Goal: Task Accomplishment & Management: Complete application form

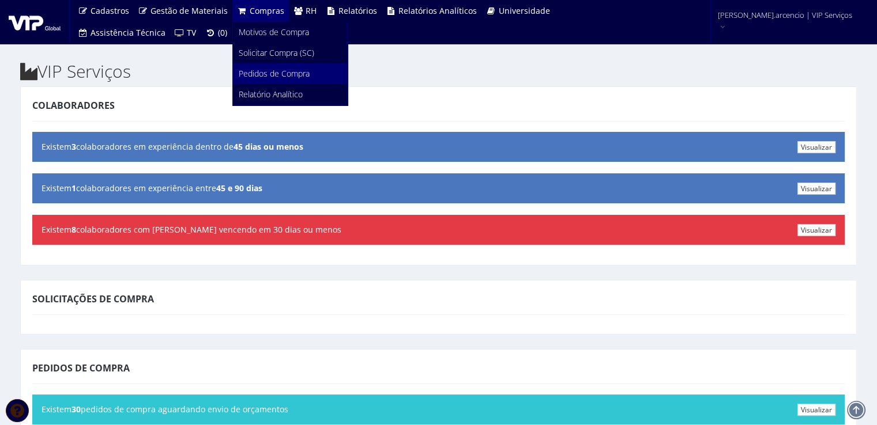
click at [265, 74] on span "Pedidos de Compra" at bounding box center [274, 73] width 71 height 11
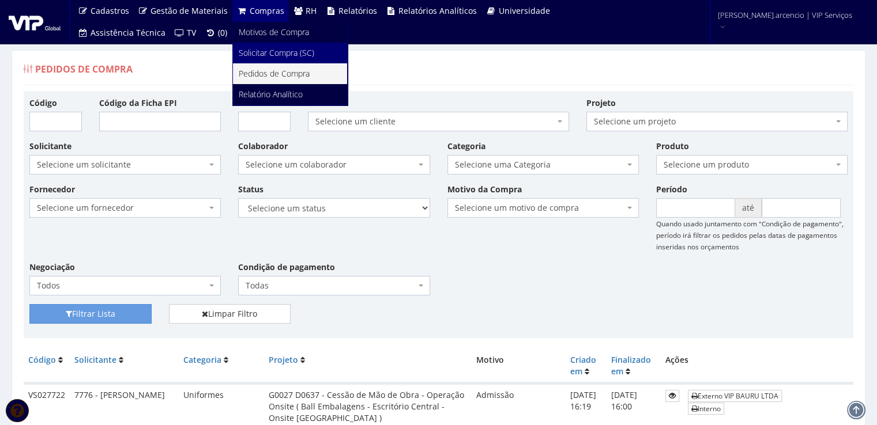
click at [254, 54] on span "Solicitar Compra (SC)" at bounding box center [276, 52] width 75 height 11
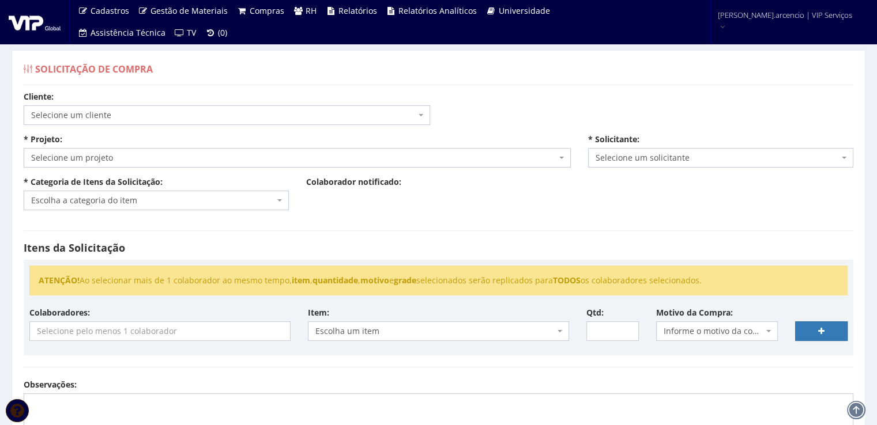
click at [564, 153] on span "Selecione um projeto" at bounding box center [297, 158] width 547 height 20
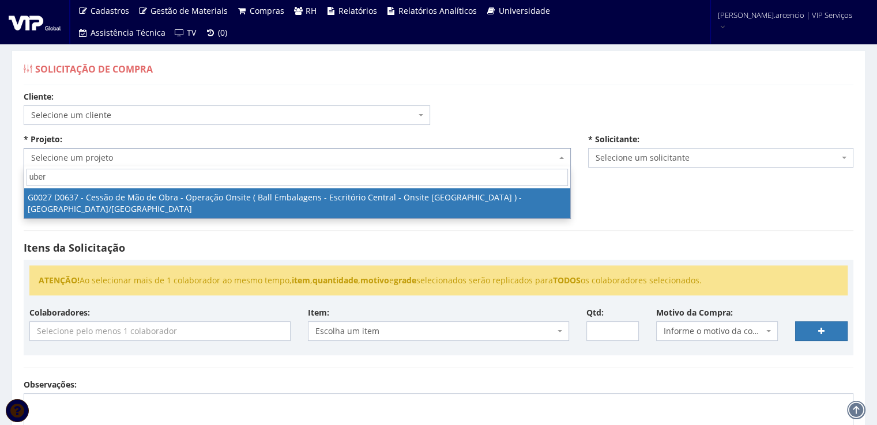
type input "uber"
select select "27"
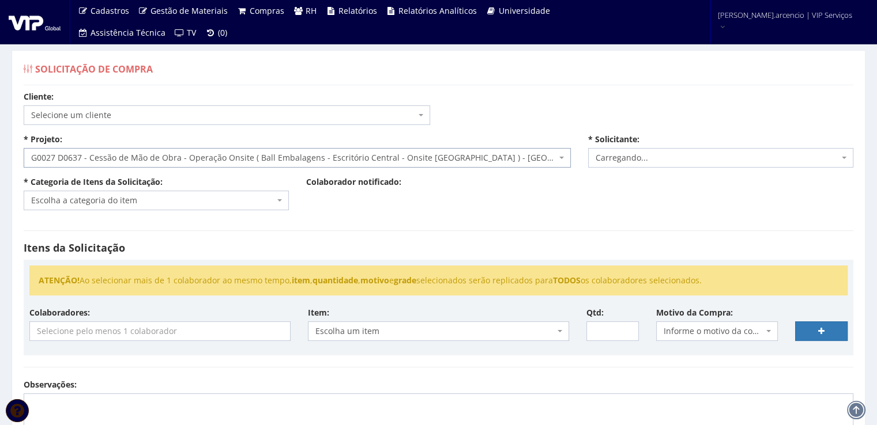
select select "3771"
click at [274, 203] on span "Escolha a categoria do item" at bounding box center [152, 201] width 243 height 12
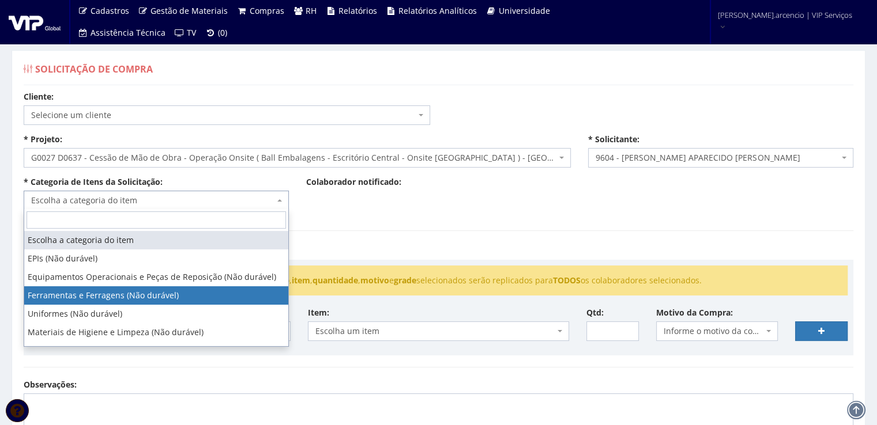
select select "3"
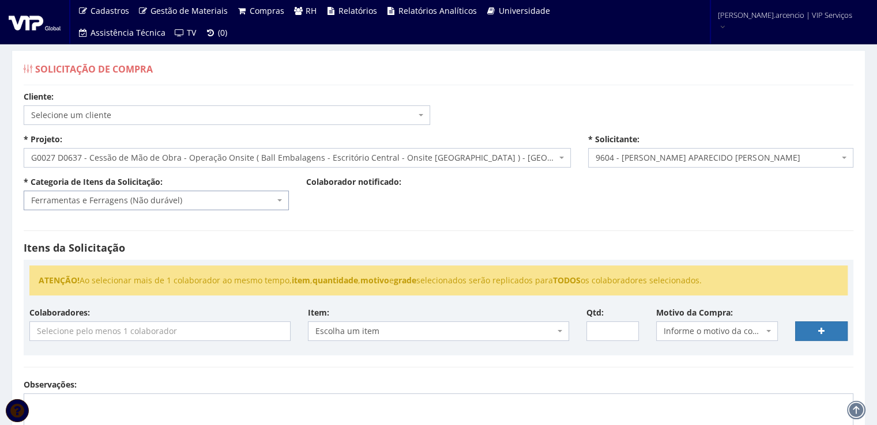
scroll to position [115, 0]
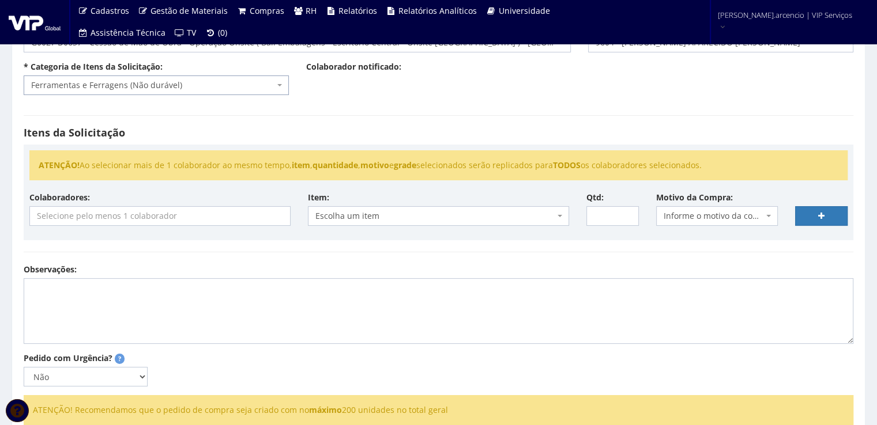
click at [200, 217] on input "search" at bounding box center [160, 216] width 260 height 18
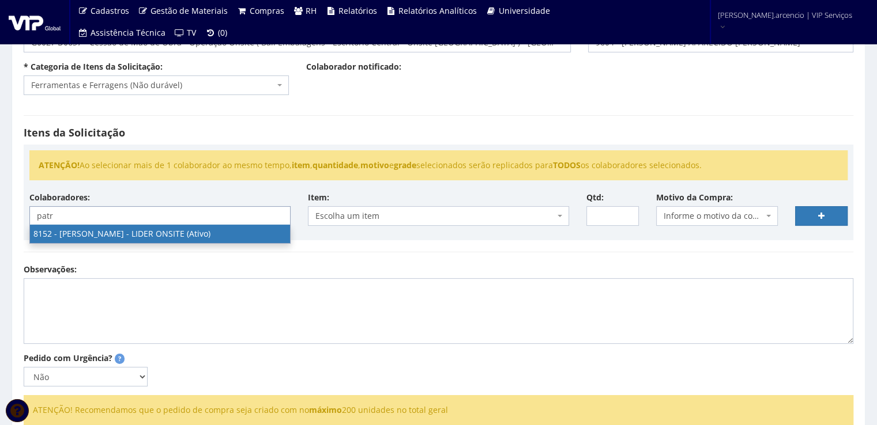
type input "patr"
select select "3872"
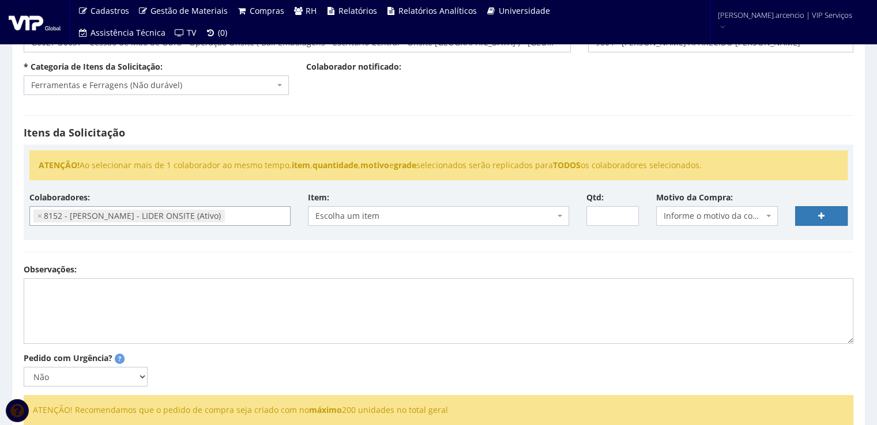
click at [563, 222] on span "Escolha um item" at bounding box center [438, 216] width 261 height 20
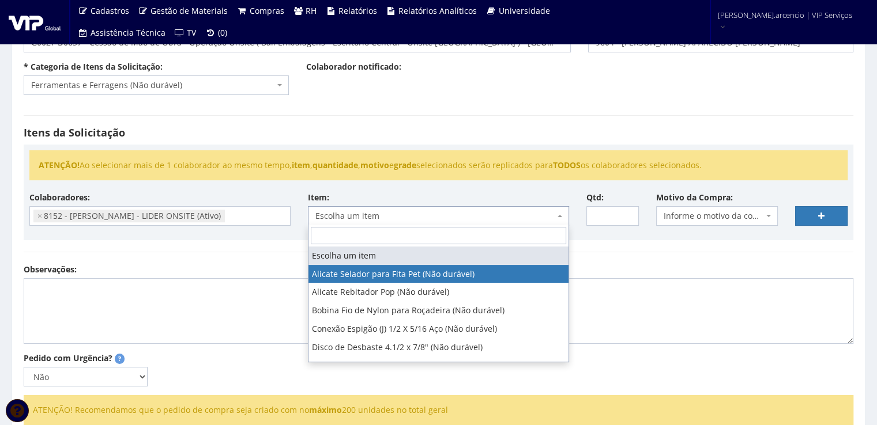
select select "10"
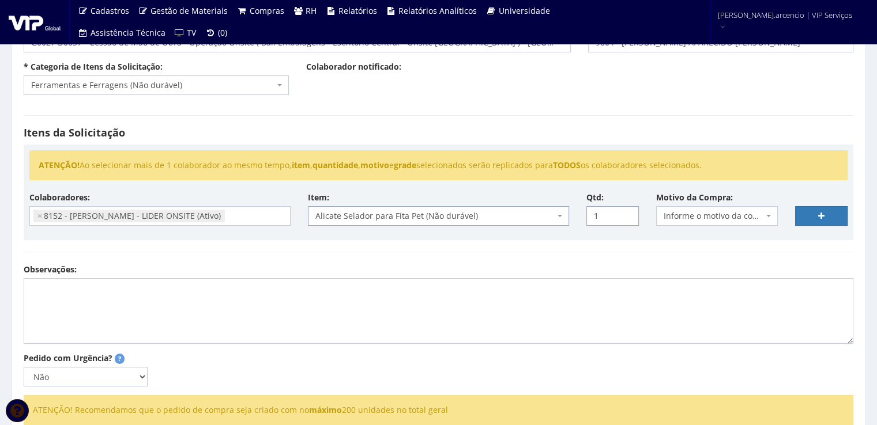
click at [627, 214] on input "1" at bounding box center [612, 216] width 52 height 20
type input "2"
click at [627, 214] on input "2" at bounding box center [612, 216] width 52 height 20
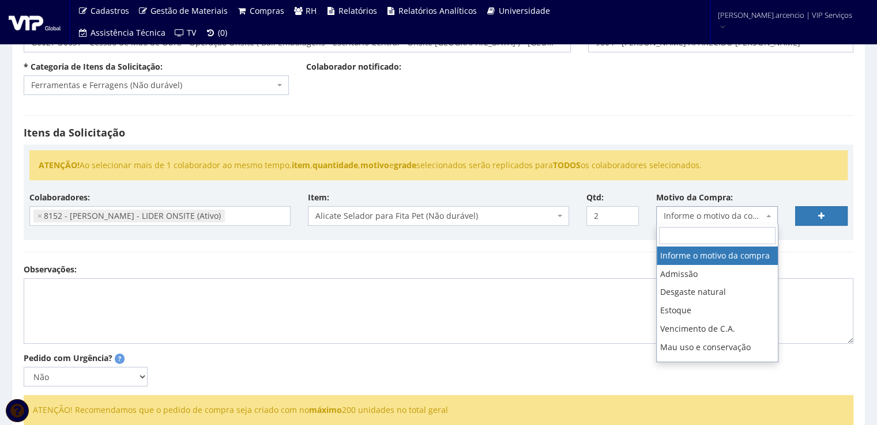
click at [768, 215] on b at bounding box center [768, 216] width 5 height 2
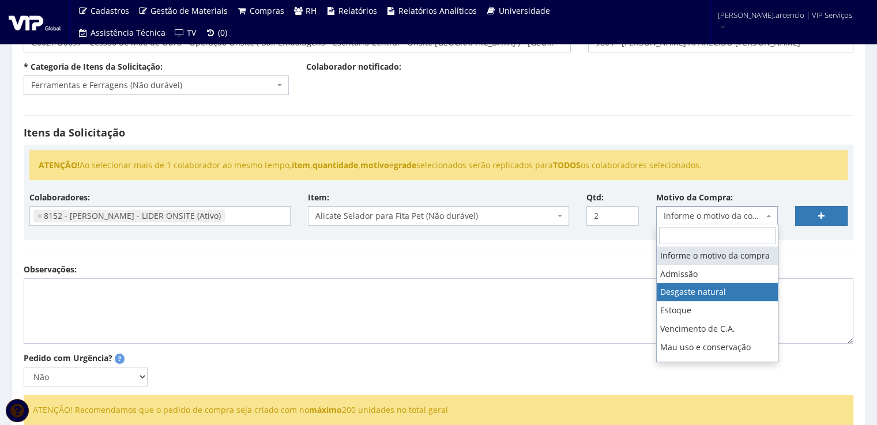
select select "2"
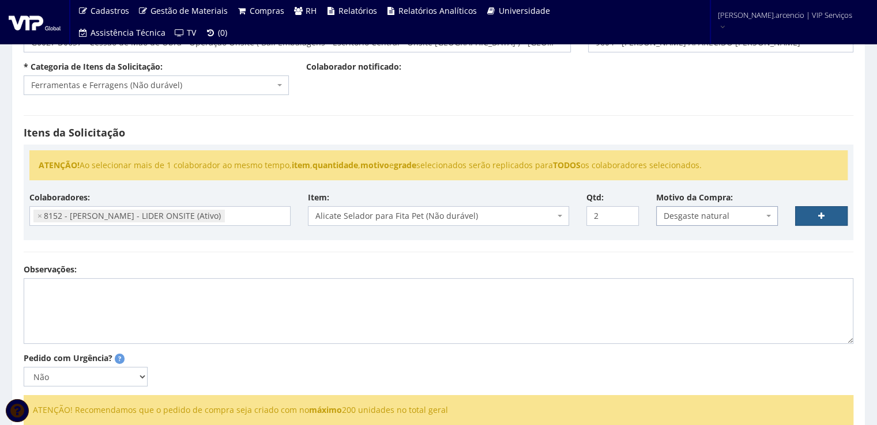
click at [803, 217] on link at bounding box center [821, 216] width 52 height 20
select select
type input "0"
select select
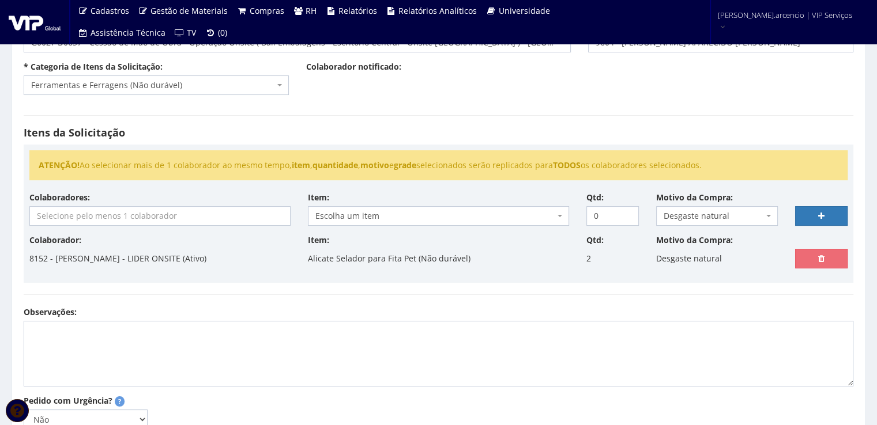
click at [250, 219] on input "search" at bounding box center [160, 216] width 260 height 18
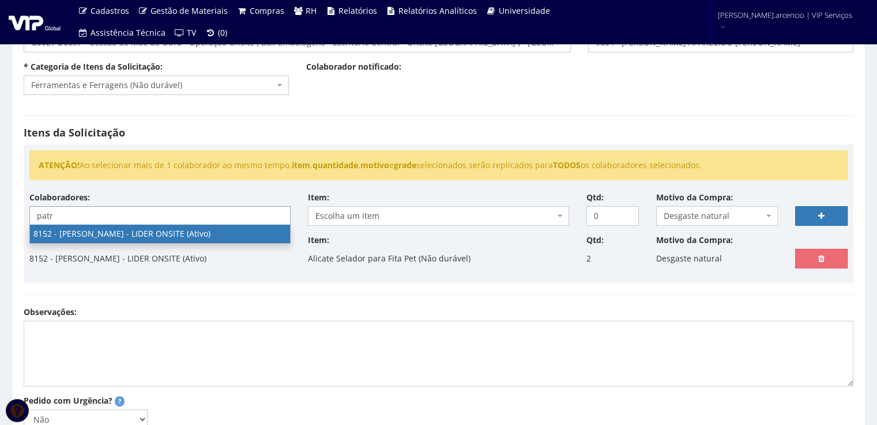
type input "patr"
select select "3872"
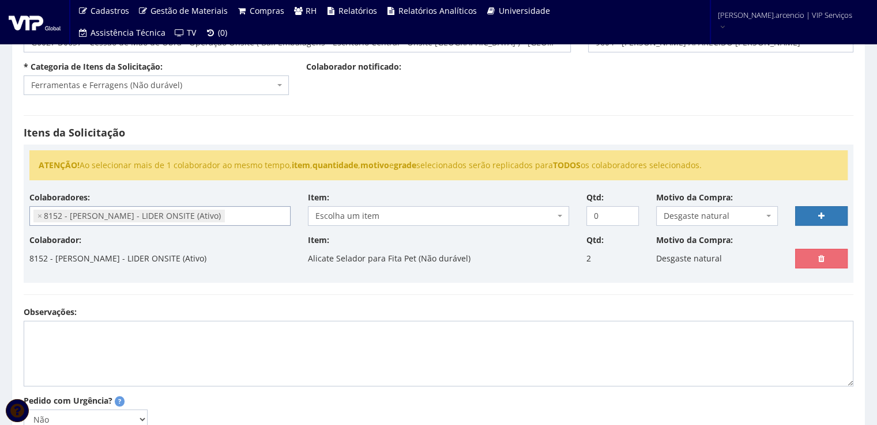
click at [562, 213] on span "Escolha um item" at bounding box center [438, 216] width 261 height 20
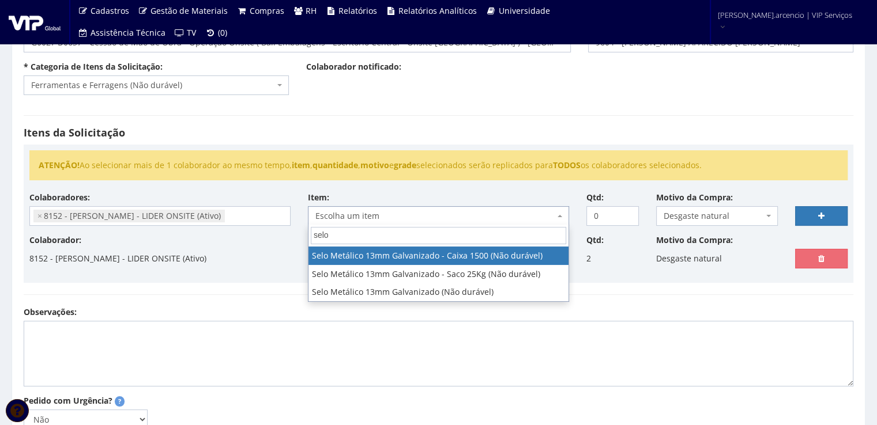
type input "selo"
select select "342"
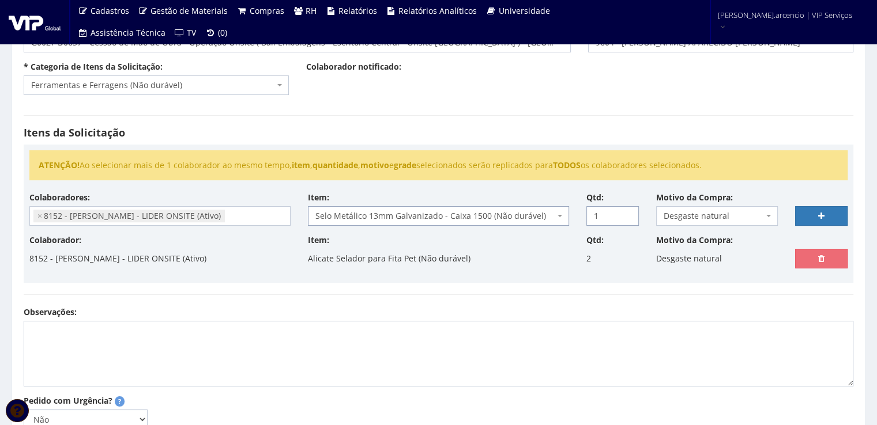
click at [629, 215] on input "1" at bounding box center [612, 216] width 52 height 20
type input "2"
click at [629, 215] on input "2" at bounding box center [612, 216] width 52 height 20
click at [766, 215] on b at bounding box center [768, 216] width 5 height 2
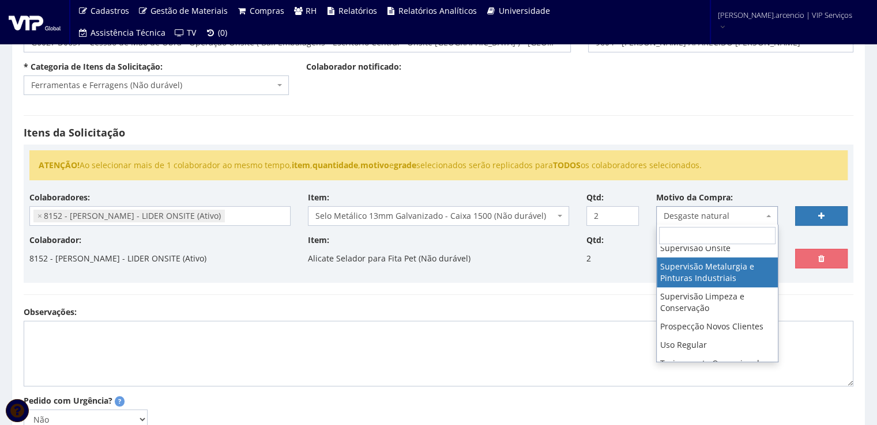
scroll to position [231, 0]
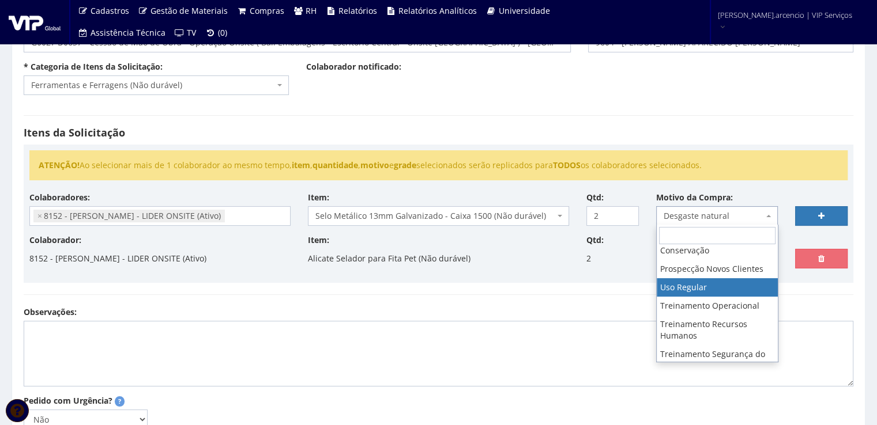
select select "13"
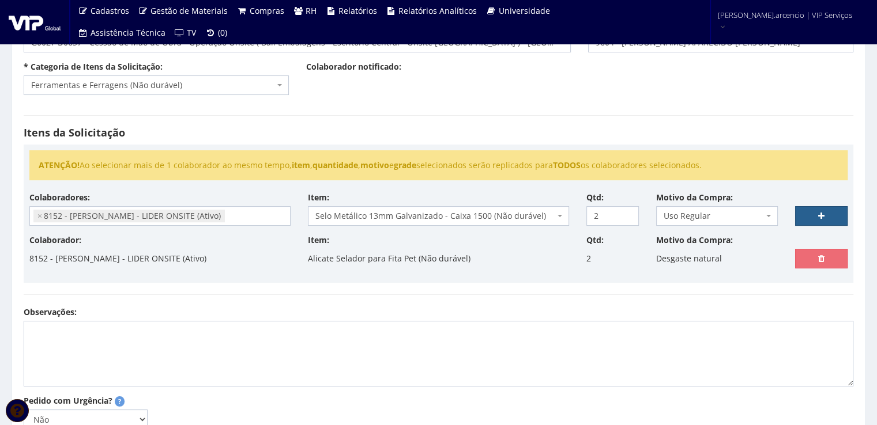
click at [811, 213] on link at bounding box center [821, 216] width 52 height 20
select select
type input "0"
select select
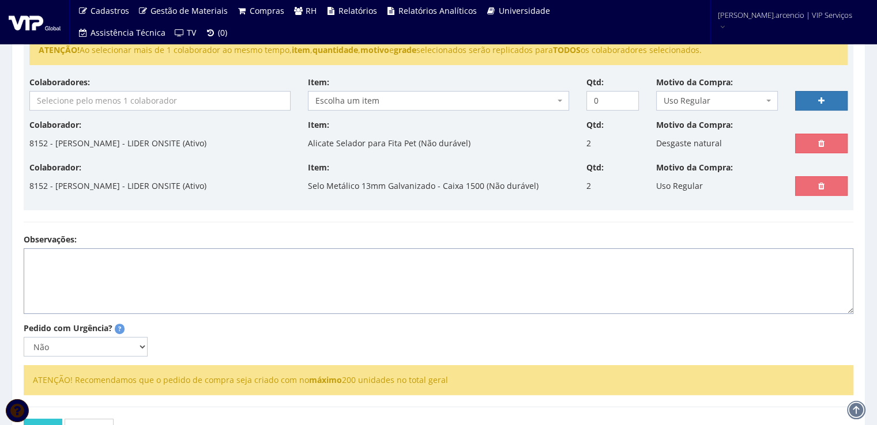
click at [52, 265] on textarea "Observações:" at bounding box center [438, 281] width 829 height 66
type textarea "C"
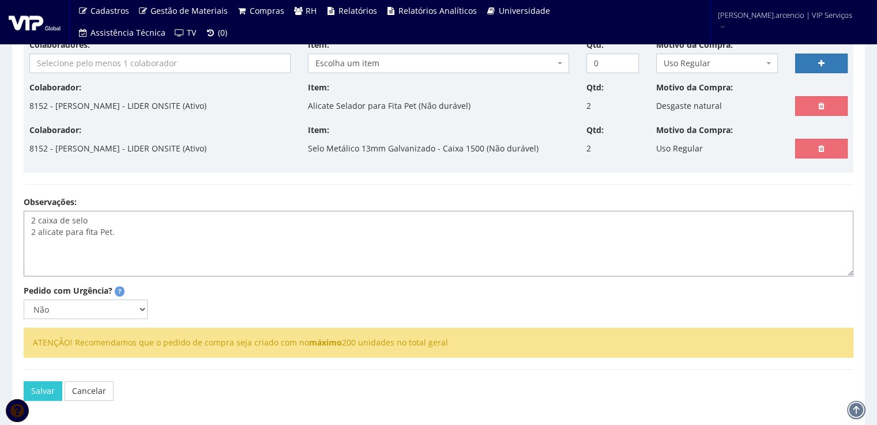
scroll to position [288, 0]
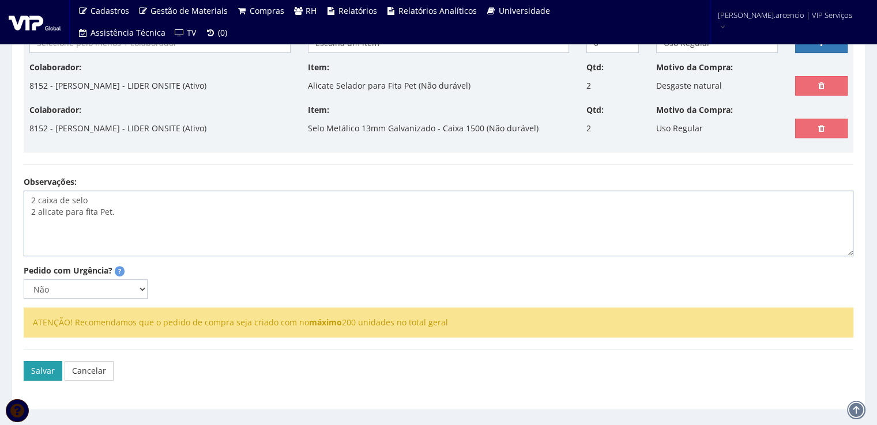
type textarea "2 caixa de selo 2 alicate para fita Pet."
click at [36, 374] on button "Salvar" at bounding box center [43, 371] width 39 height 20
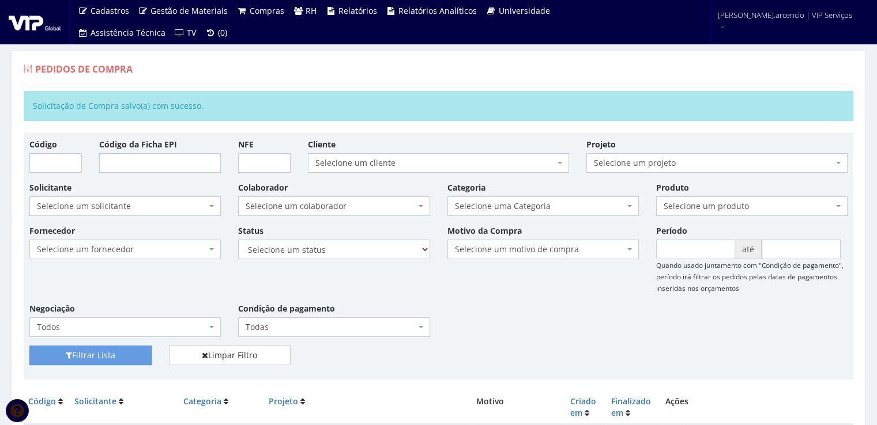
click at [16, 16] on img at bounding box center [35, 21] width 52 height 17
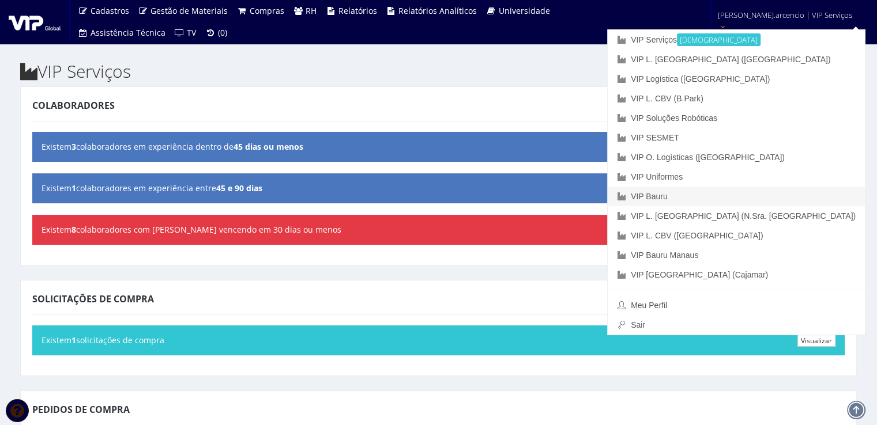
click at [743, 195] on link "VIP Bauru" at bounding box center [735, 197] width 257 height 20
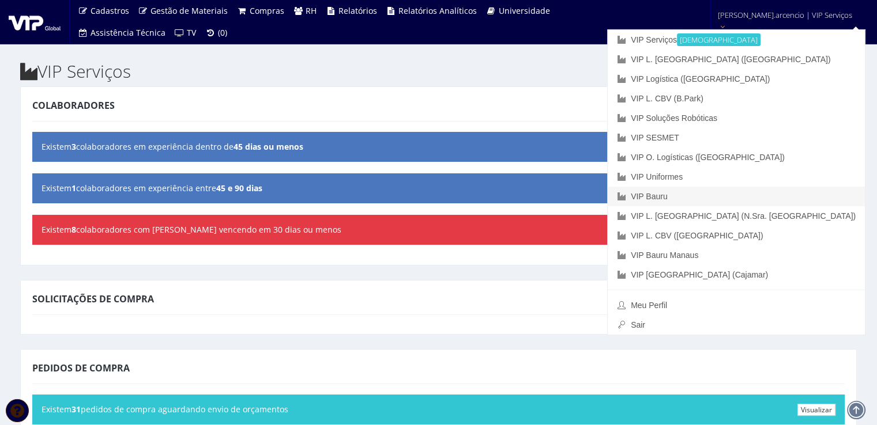
click at [732, 198] on link "VIP Bauru" at bounding box center [735, 197] width 257 height 20
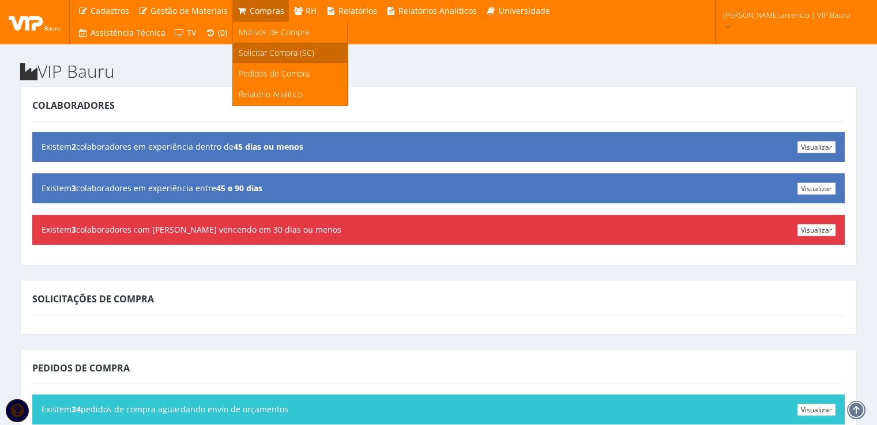
click at [258, 57] on span "Solicitar Compra (SC)" at bounding box center [276, 52] width 75 height 11
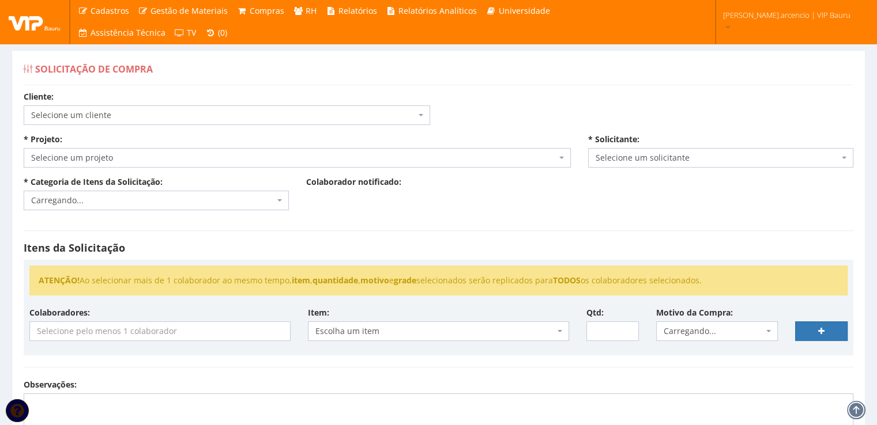
click at [562, 158] on b at bounding box center [561, 158] width 5 height 2
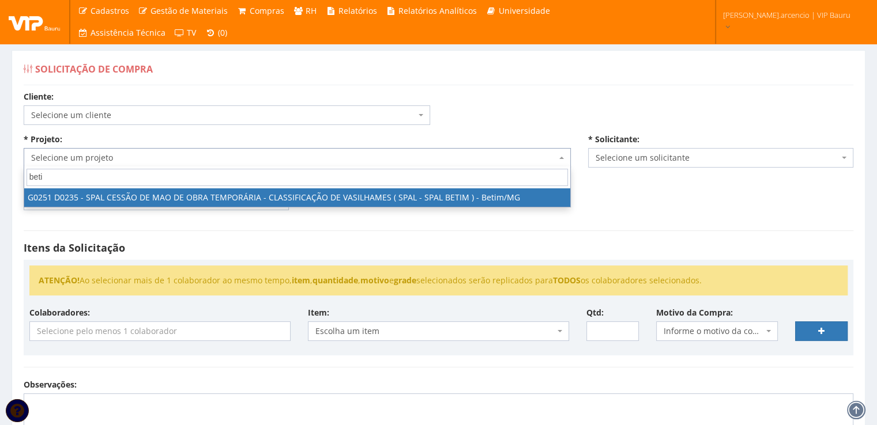
type input "betim"
select select "251"
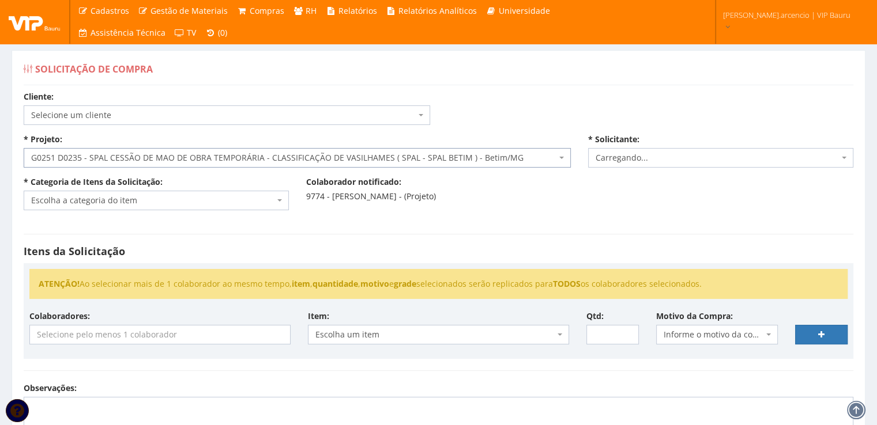
select select "3771"
click at [278, 202] on span "Escolha a categoria do item" at bounding box center [156, 201] width 265 height 20
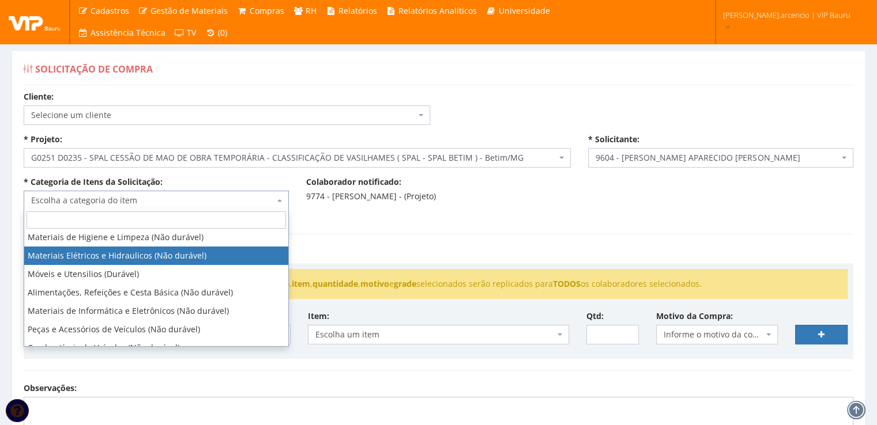
scroll to position [115, 0]
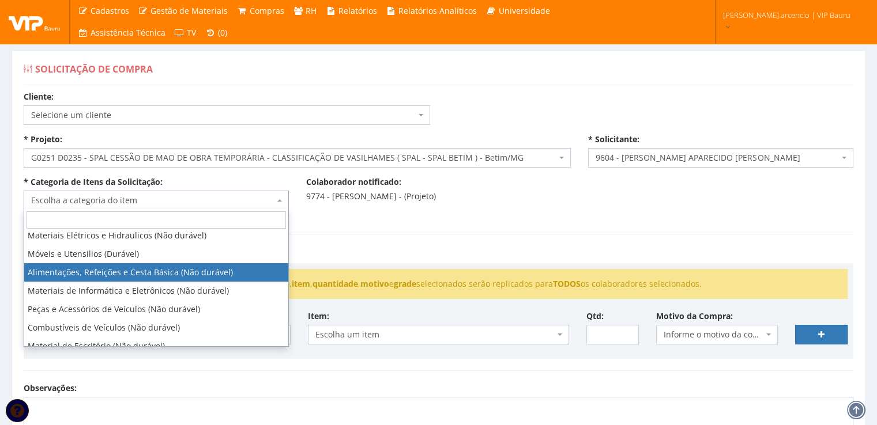
select select "8"
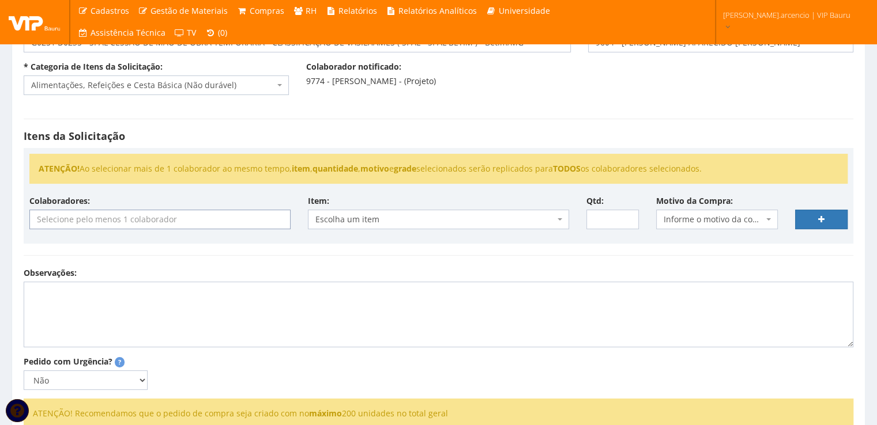
click at [177, 223] on input "search" at bounding box center [160, 219] width 260 height 18
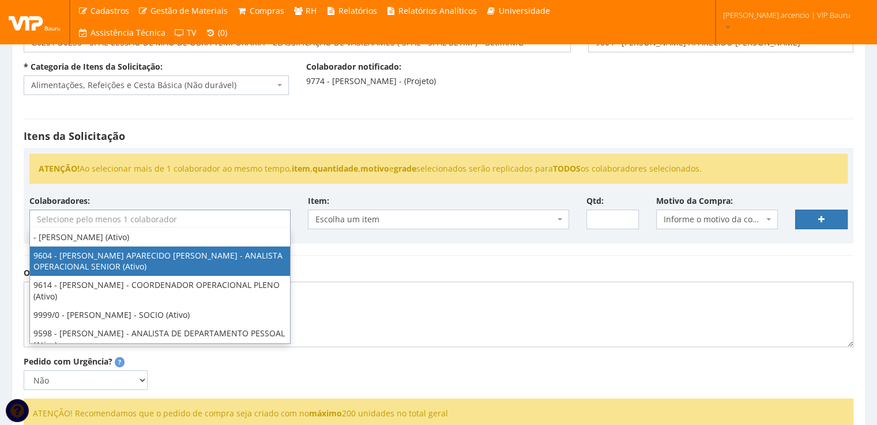
select select "3771"
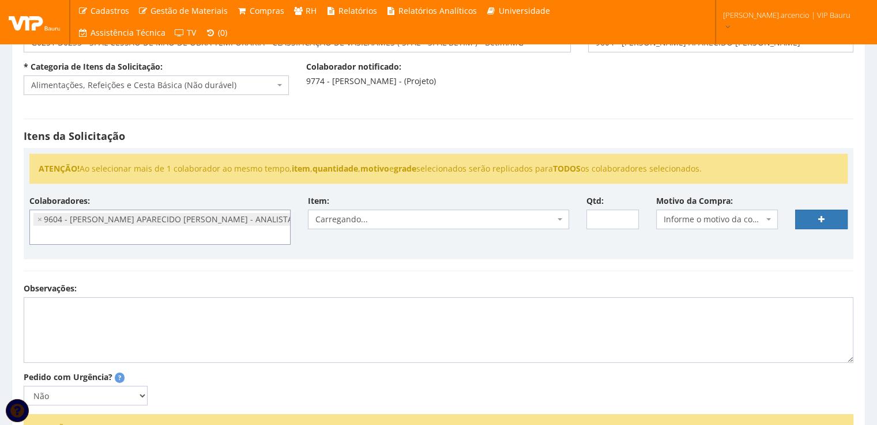
scroll to position [12, 0]
click at [558, 220] on b at bounding box center [559, 219] width 5 height 2
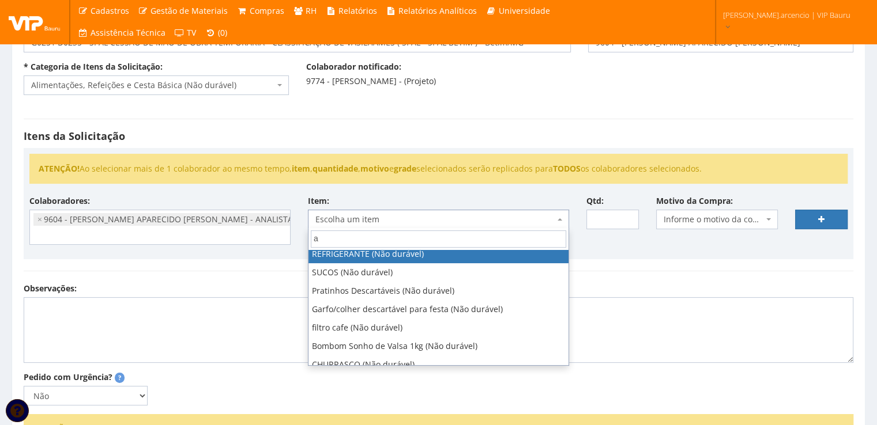
scroll to position [0, 0]
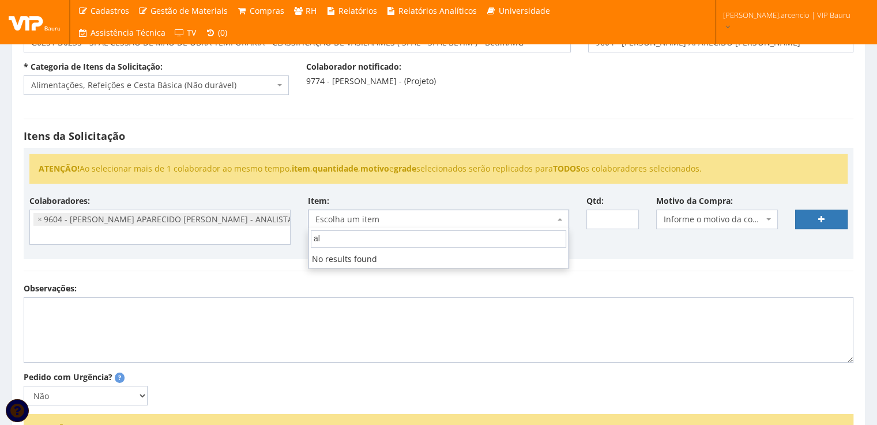
type input "a"
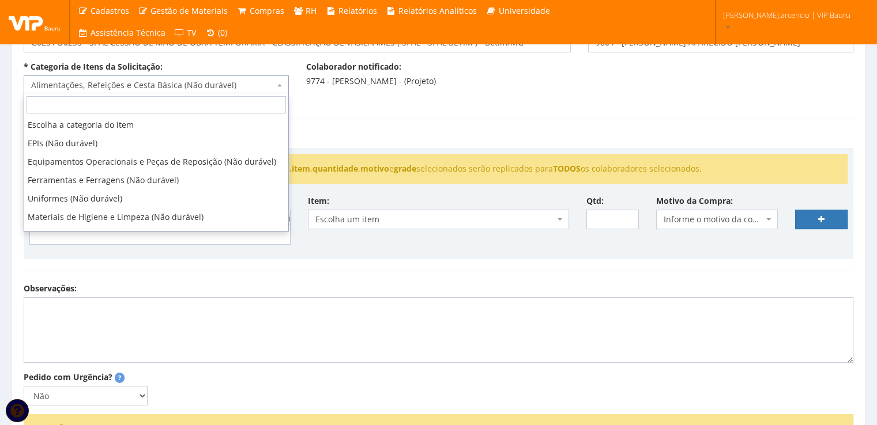
click at [277, 84] on b at bounding box center [279, 85] width 5 height 2
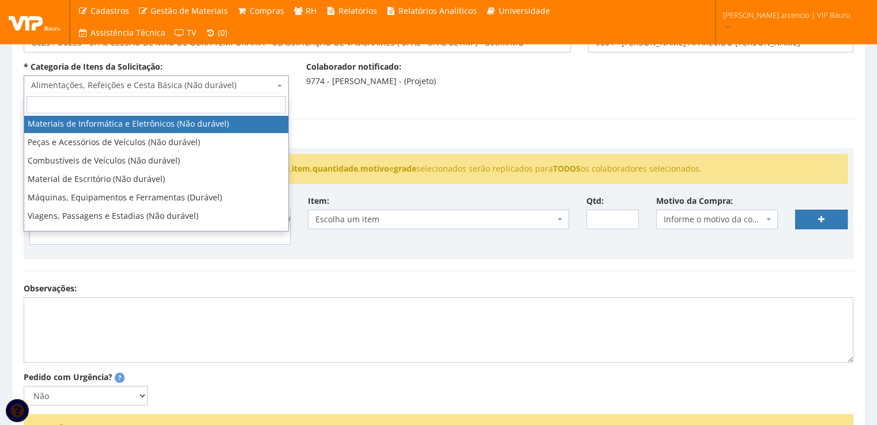
scroll to position [187, 0]
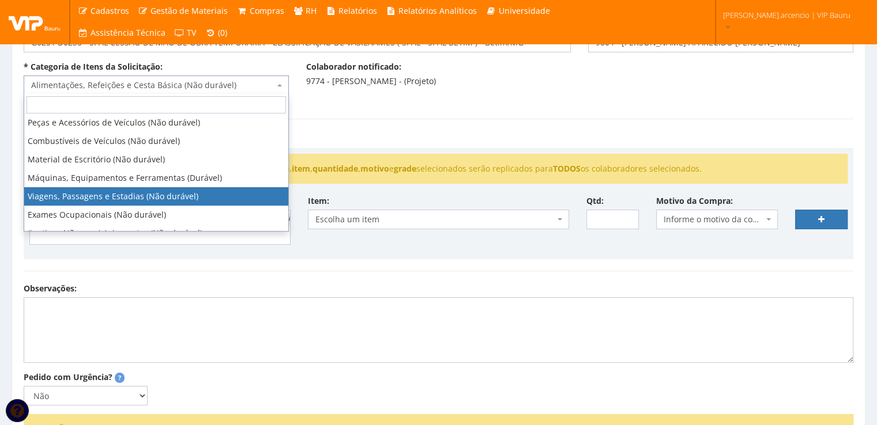
select select "21"
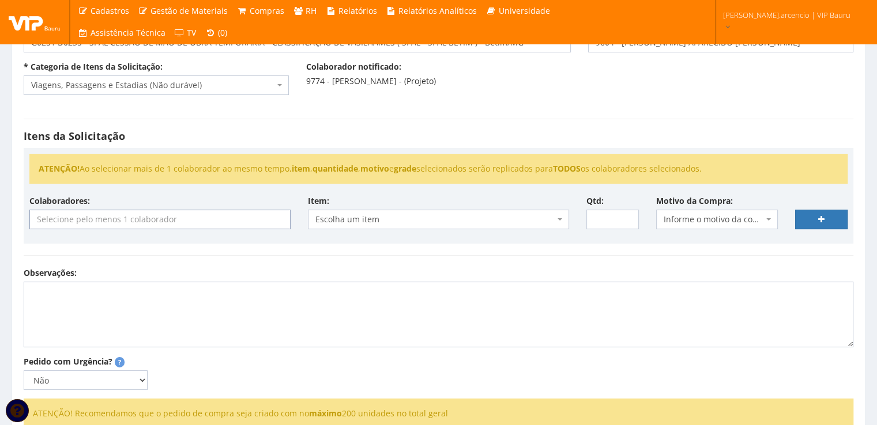
click at [179, 220] on input "search" at bounding box center [160, 219] width 260 height 18
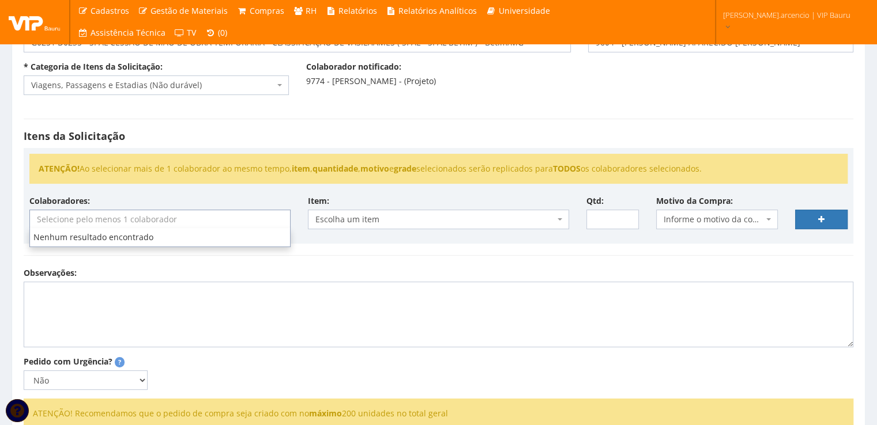
click at [173, 222] on input "search" at bounding box center [160, 219] width 260 height 18
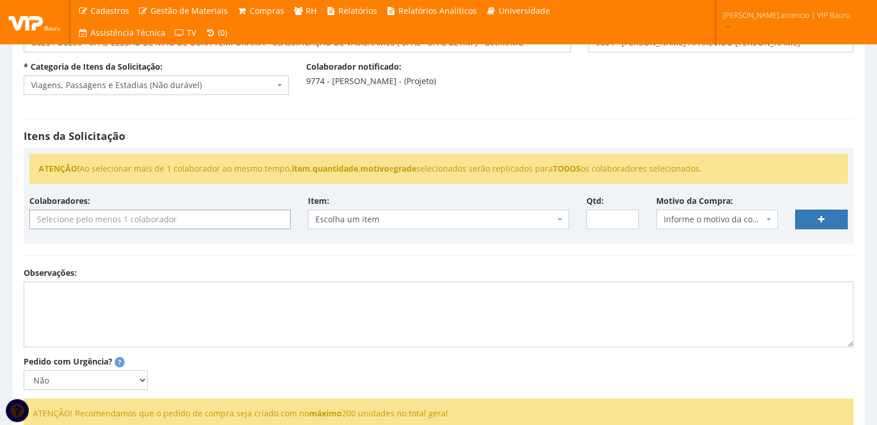
click at [173, 222] on input "search" at bounding box center [160, 219] width 260 height 18
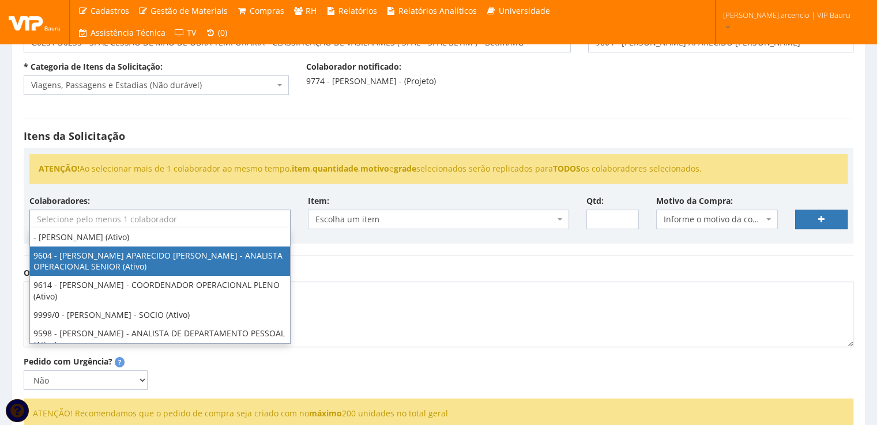
scroll to position [12, 0]
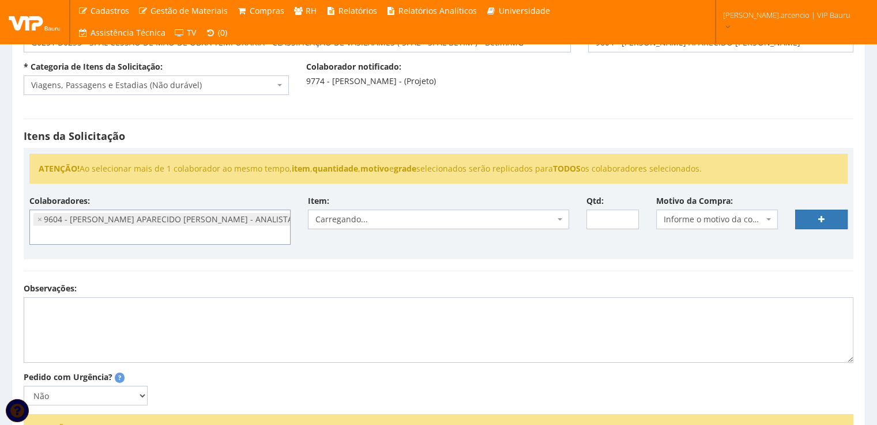
click at [353, 222] on span "Carregando..." at bounding box center [434, 220] width 239 height 12
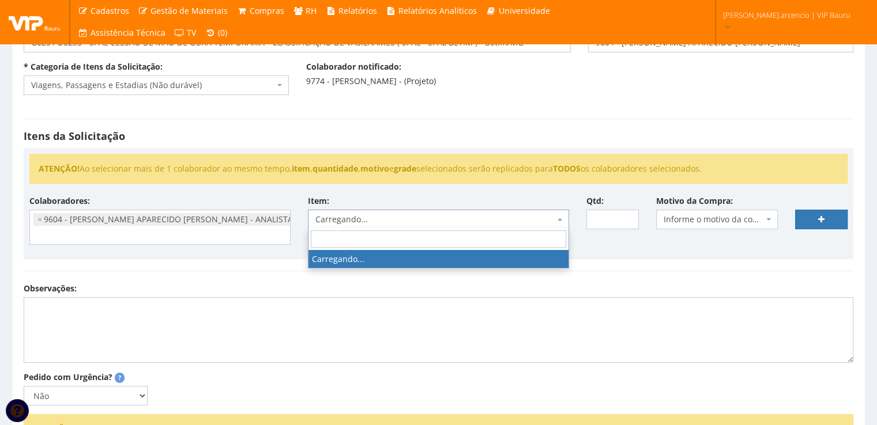
click at [353, 222] on span "Carregando..." at bounding box center [434, 220] width 239 height 12
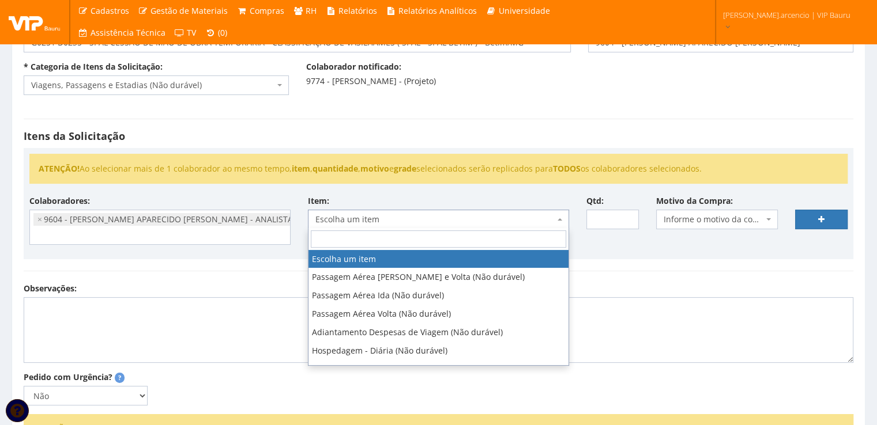
click at [558, 220] on span "Escolha um item" at bounding box center [438, 220] width 261 height 20
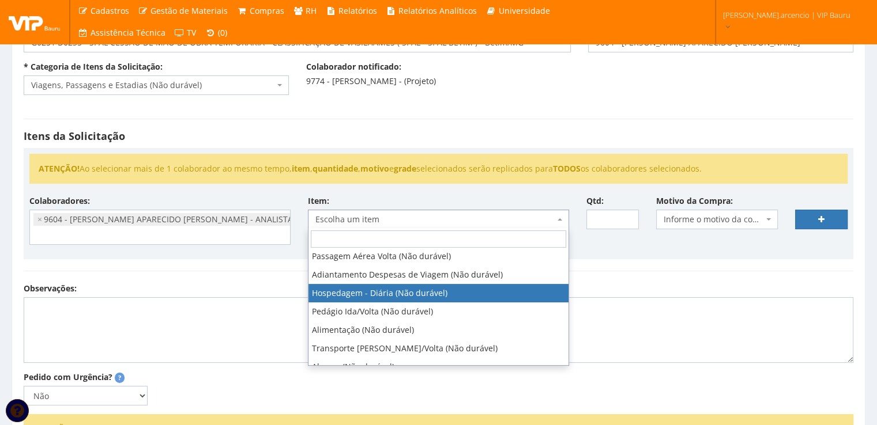
scroll to position [0, 0]
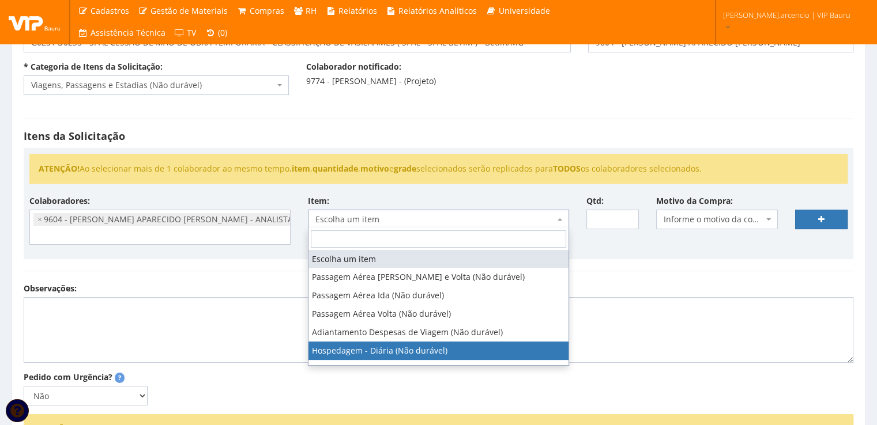
select select "403"
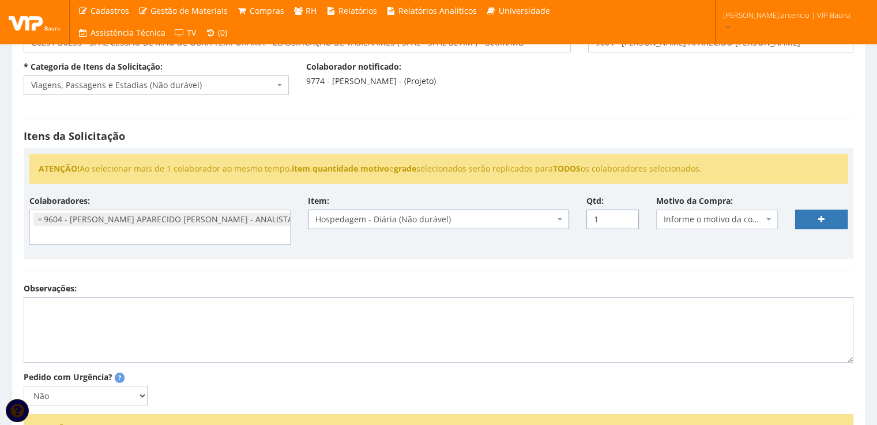
click at [625, 214] on input "1" at bounding box center [612, 220] width 52 height 20
type input "2"
click at [625, 214] on input "2" at bounding box center [612, 220] width 52 height 20
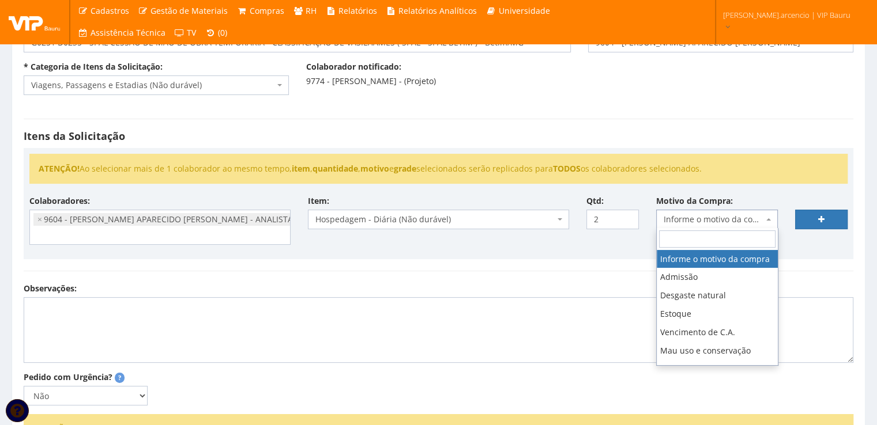
click at [765, 222] on span "Informe o motivo da compra" at bounding box center [717, 220] width 122 height 20
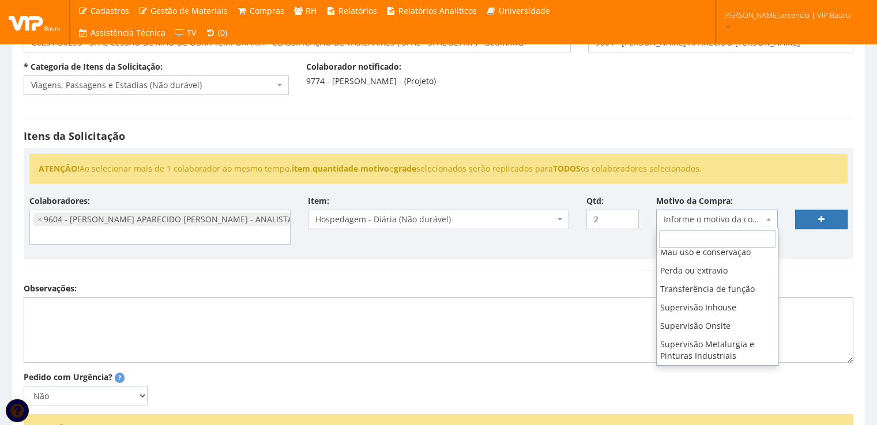
scroll to position [115, 0]
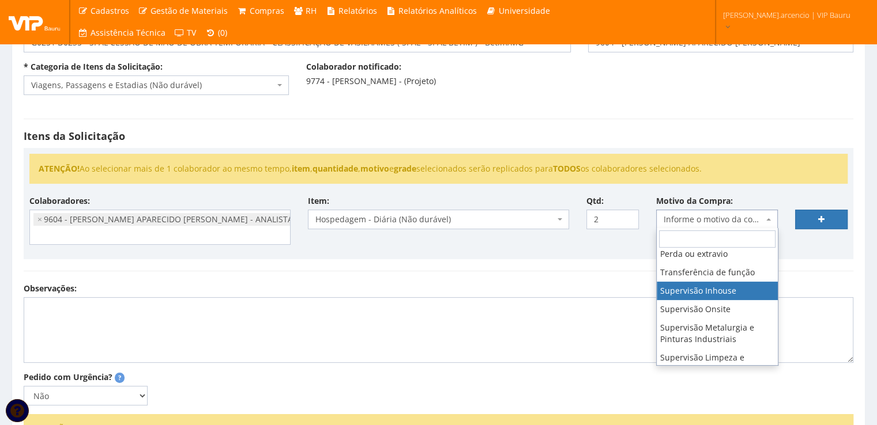
select select "8"
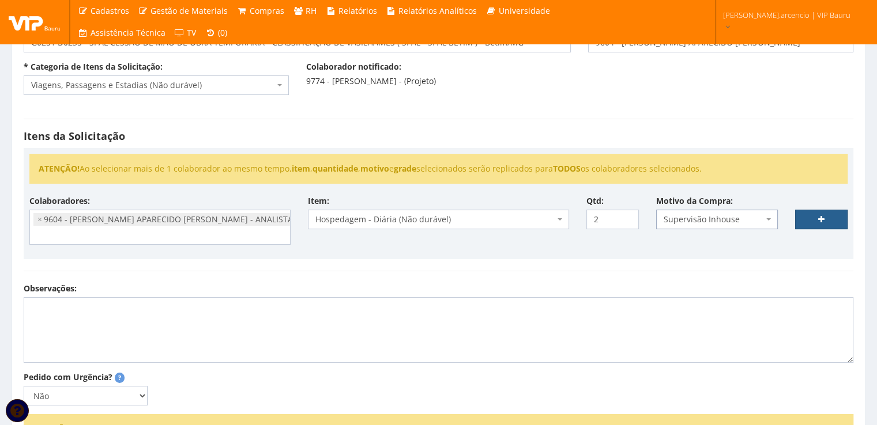
click at [800, 219] on link at bounding box center [821, 220] width 52 height 20
select select
type input "0"
select select
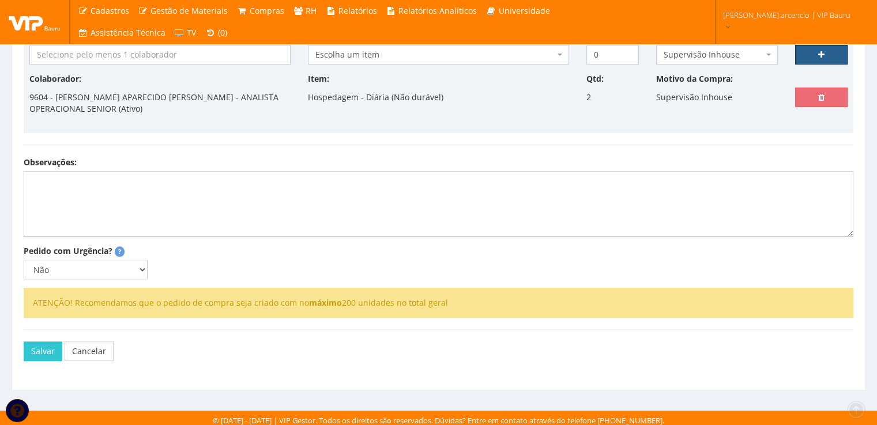
scroll to position [283, 0]
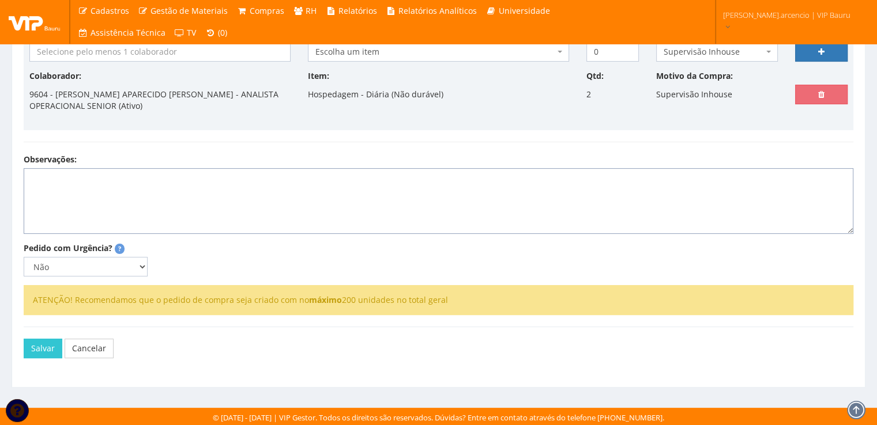
click at [81, 182] on textarea "Observações:" at bounding box center [438, 201] width 829 height 66
click at [193, 183] on textarea "Hospedagem: Entrada 24/09 Saída:" at bounding box center [438, 201] width 829 height 66
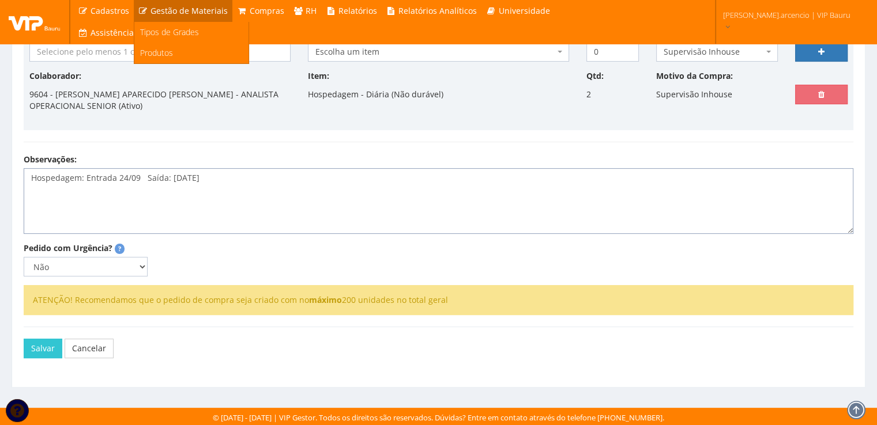
type textarea "Hospedagem: Entrada 24/09 Saída: 26/09/25"
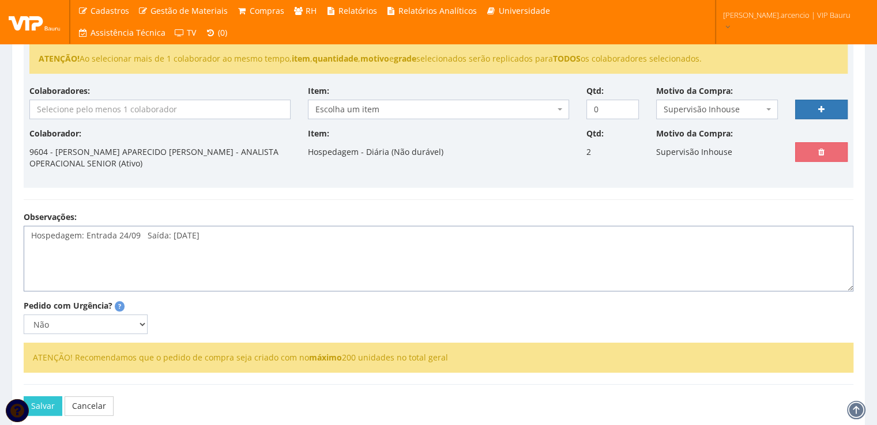
scroll to position [168, 0]
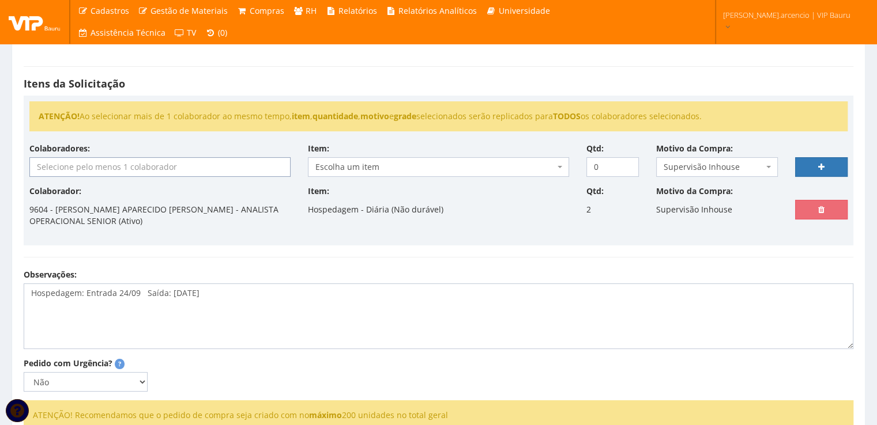
click at [196, 165] on input "search" at bounding box center [160, 167] width 260 height 18
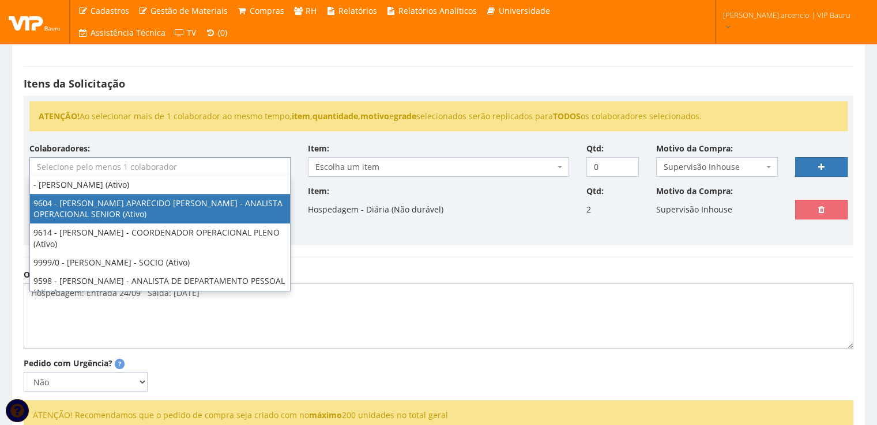
select select "3771"
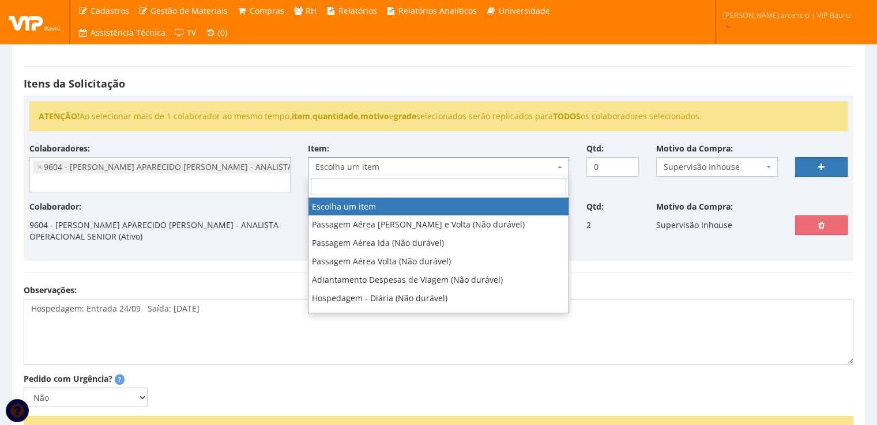
click at [560, 168] on span at bounding box center [561, 167] width 2 height 20
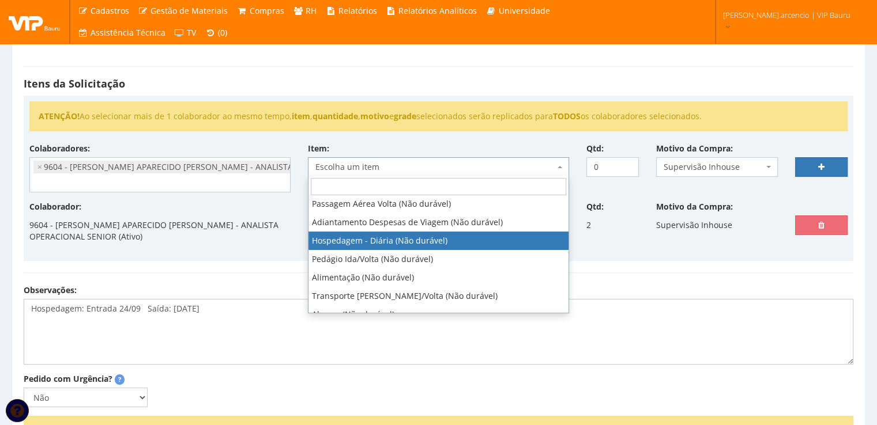
scroll to position [115, 0]
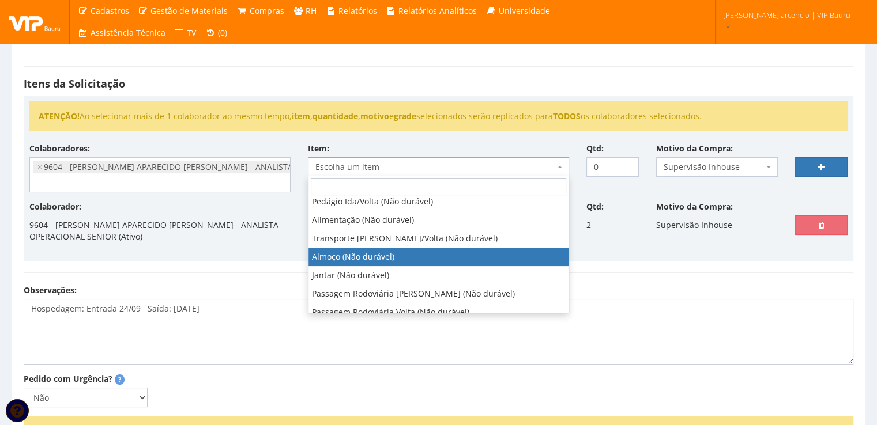
select select "578"
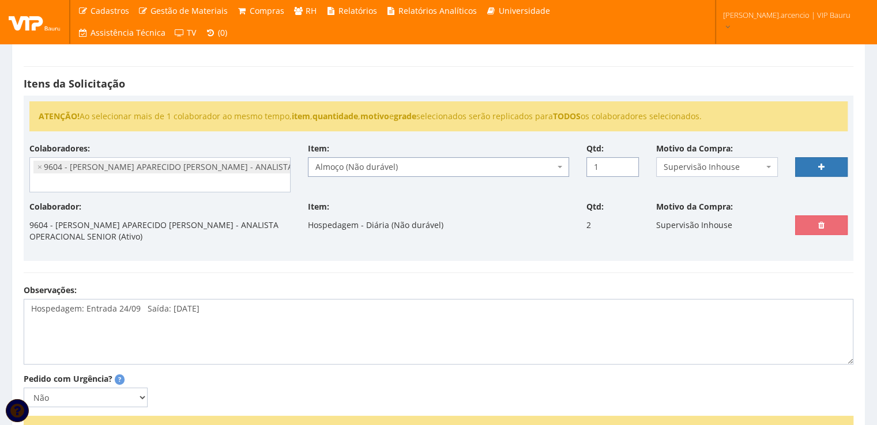
click at [629, 165] on input "1" at bounding box center [612, 167] width 52 height 20
click at [629, 165] on input "2" at bounding box center [612, 167] width 52 height 20
type input "3"
click at [629, 165] on input "3" at bounding box center [612, 167] width 52 height 20
click at [808, 166] on link at bounding box center [821, 167] width 52 height 20
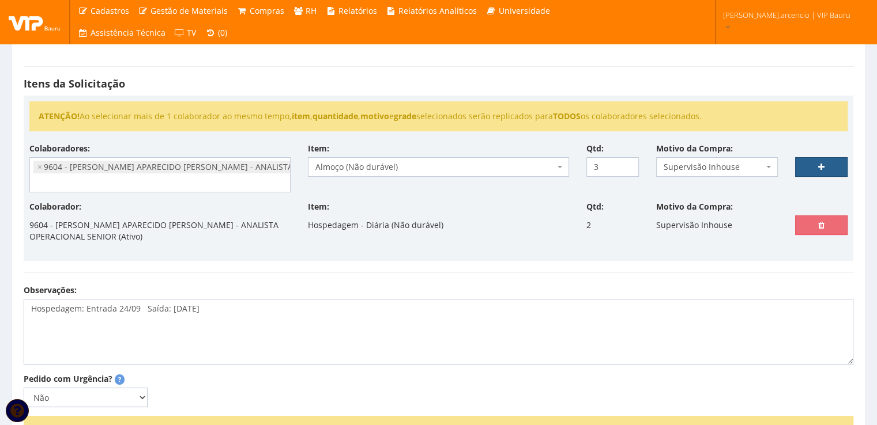
select select
type input "0"
select select
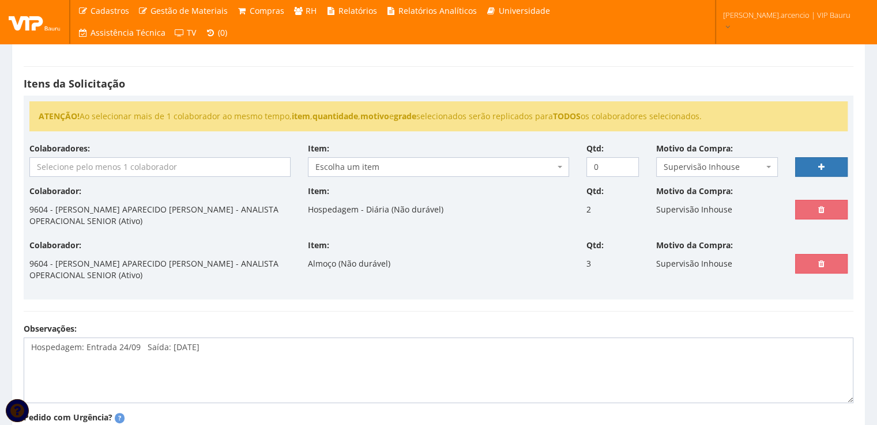
click at [237, 170] on input "search" at bounding box center [160, 167] width 260 height 18
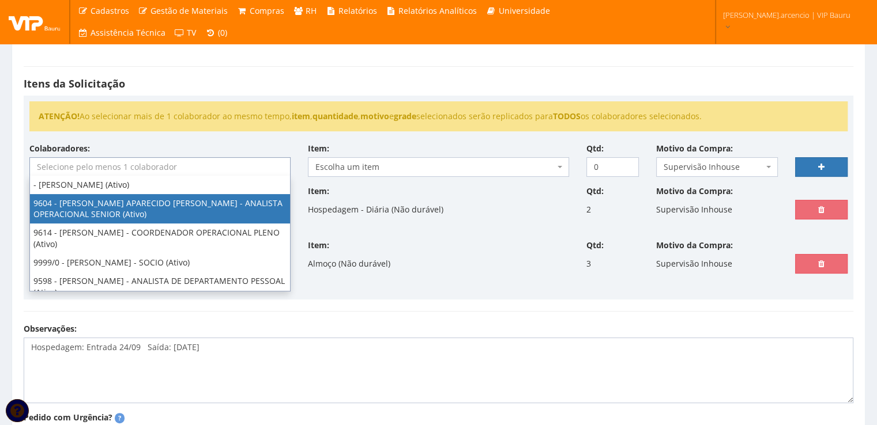
select select "3771"
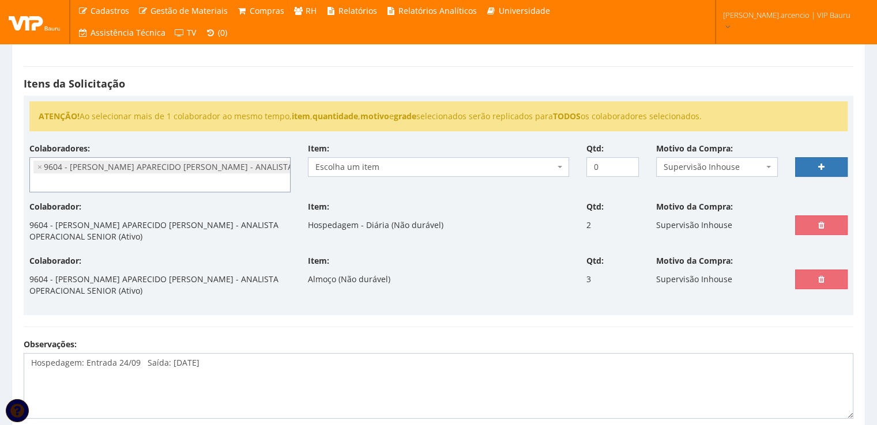
click at [557, 169] on span "Escolha um item" at bounding box center [438, 167] width 261 height 20
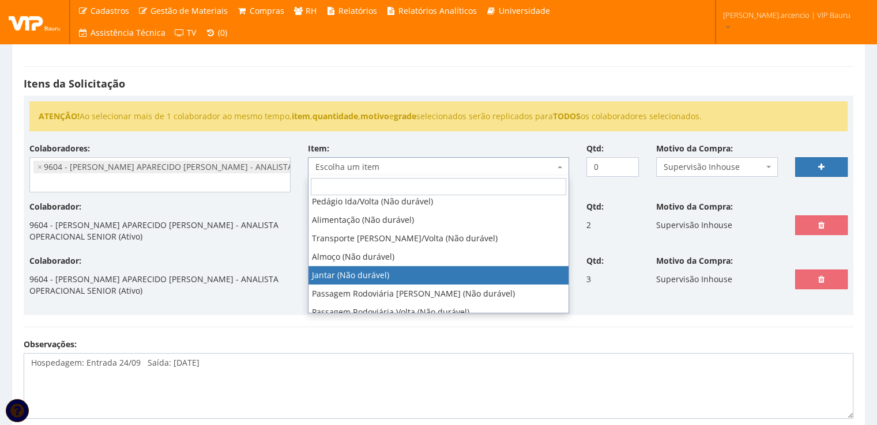
select select "579"
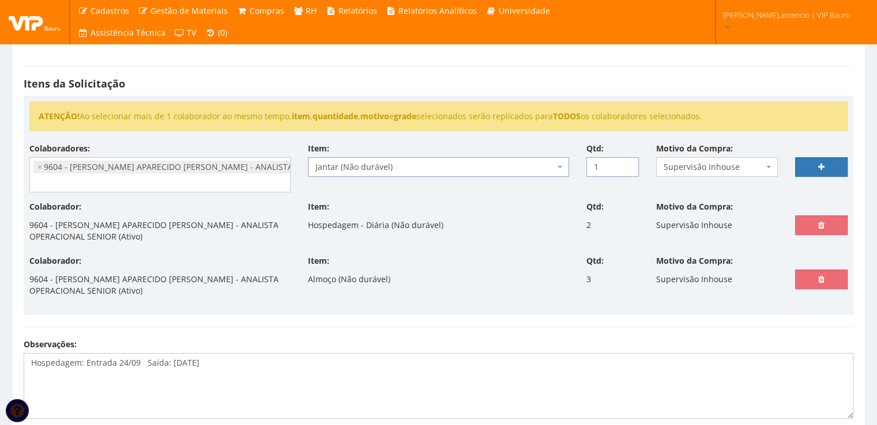
click at [629, 165] on input "1" at bounding box center [612, 167] width 52 height 20
click at [629, 165] on input "2" at bounding box center [612, 167] width 52 height 20
type input "3"
click at [629, 165] on input "3" at bounding box center [612, 167] width 52 height 20
click at [803, 167] on link at bounding box center [821, 167] width 52 height 20
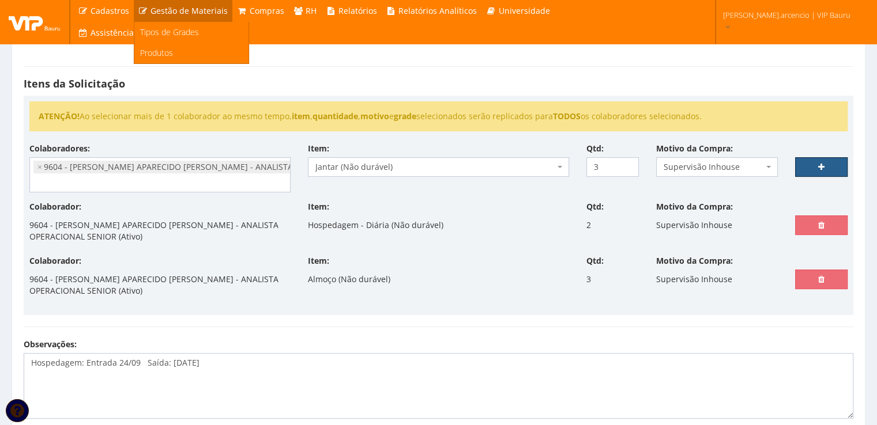
select select
type input "0"
select select
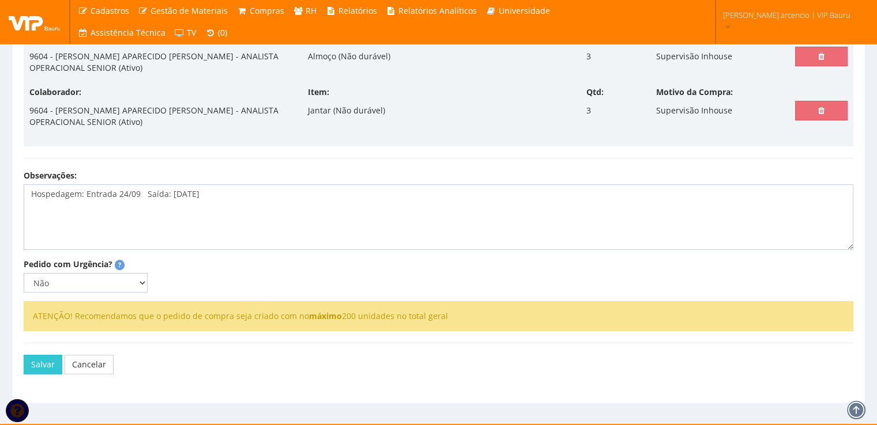
scroll to position [391, 0]
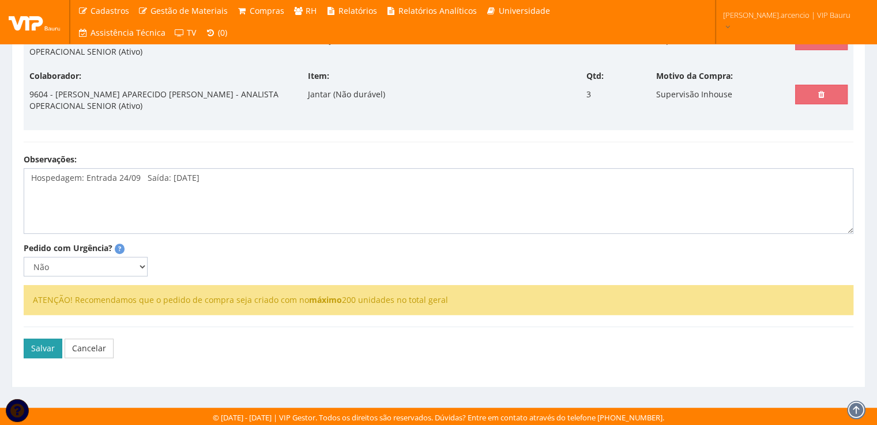
click at [37, 350] on button "Salvar" at bounding box center [43, 349] width 39 height 20
